Goal: Information Seeking & Learning: Find specific page/section

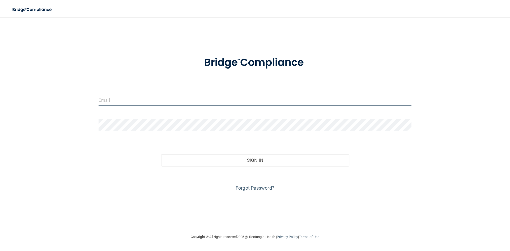
click at [122, 103] on input "email" at bounding box center [255, 100] width 313 height 12
type input "[PERSON_NAME][EMAIL_ADDRESS][DOMAIN_NAME]"
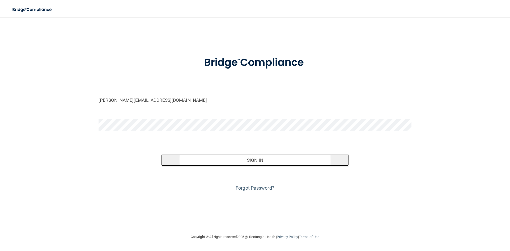
click at [261, 160] on button "Sign In" at bounding box center [255, 160] width 188 height 12
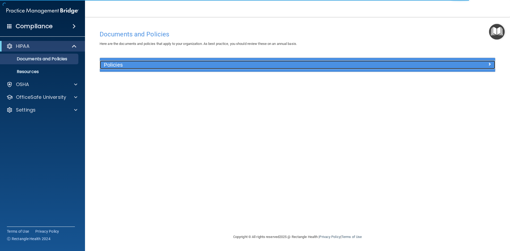
click at [152, 66] on h5 "Policies" at bounding box center [248, 65] width 289 height 6
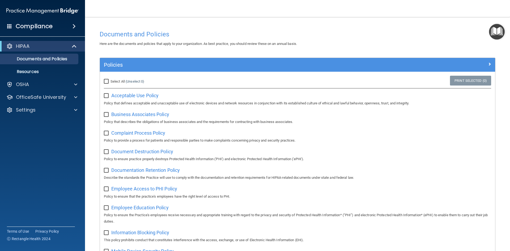
click at [106, 81] on input "Select All (Unselect 0) Unselect All" at bounding box center [107, 81] width 6 height 4
checkbox input "true"
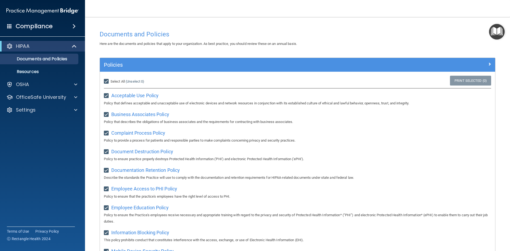
checkbox input "true"
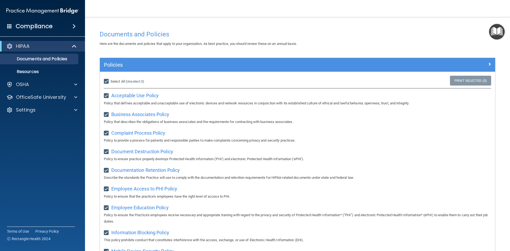
checkbox input "true"
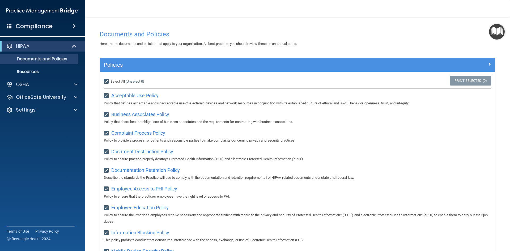
checkbox input "true"
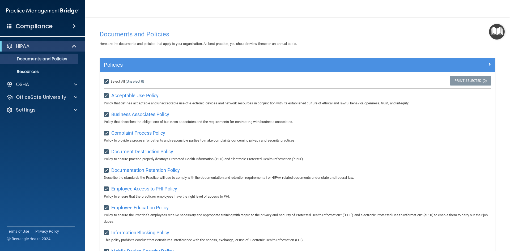
checkbox input "true"
click at [124, 93] on div "Acceptable Use Policy Policy that defines acceptable and unacceptable use of el…" at bounding box center [298, 98] width 388 height 15
click at [124, 94] on span "Acceptable Use Policy" at bounding box center [134, 96] width 47 height 6
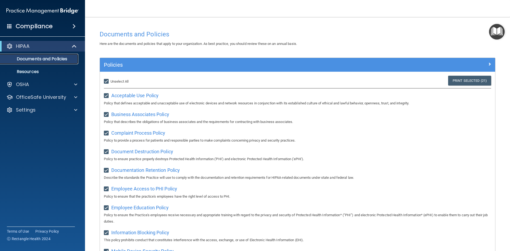
click at [43, 59] on p "Documents and Policies" at bounding box center [39, 58] width 73 height 5
click at [42, 70] on p "Resources" at bounding box center [39, 71] width 73 height 5
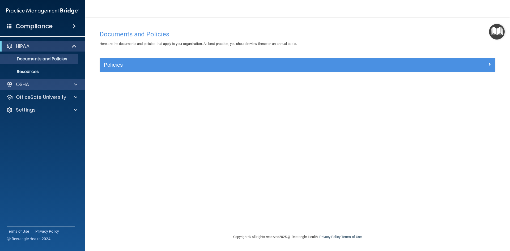
click at [49, 88] on div "OSHA" at bounding box center [42, 84] width 85 height 11
click at [57, 83] on div "OSHA" at bounding box center [35, 84] width 66 height 6
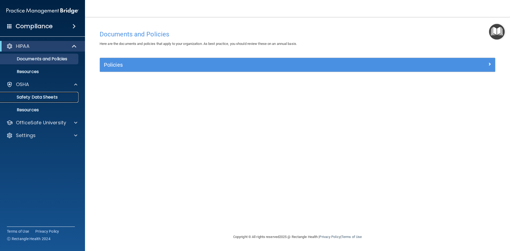
click at [67, 99] on p "Safety Data Sheets" at bounding box center [39, 97] width 73 height 5
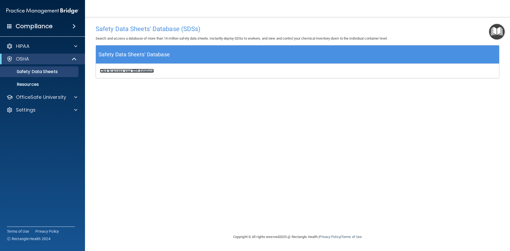
click at [150, 72] on b "Click to access your SDS database" at bounding box center [127, 71] width 54 height 4
click at [35, 84] on p "Resources" at bounding box center [39, 84] width 73 height 5
